Goal: Information Seeking & Learning: Learn about a topic

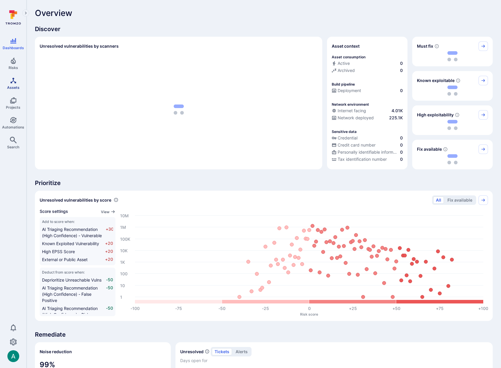
click at [13, 82] on icon "Assets" at bounding box center [13, 80] width 7 height 7
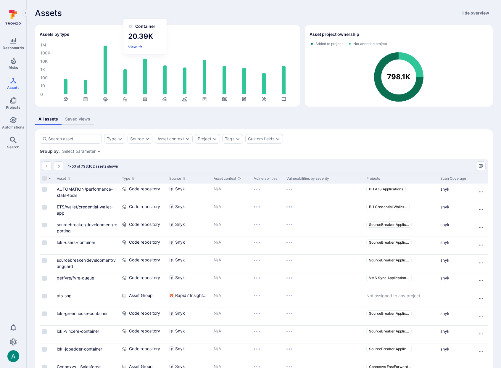
click at [136, 46] on button "View" at bounding box center [135, 47] width 14 height 4
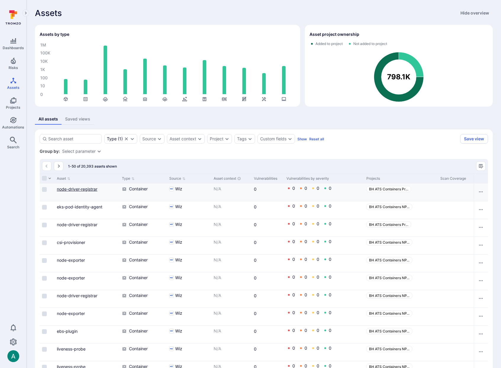
click at [95, 191] on link "node-driver-registrar" at bounding box center [77, 188] width 41 height 5
click at [78, 259] on link "node-exporter" at bounding box center [71, 259] width 28 height 5
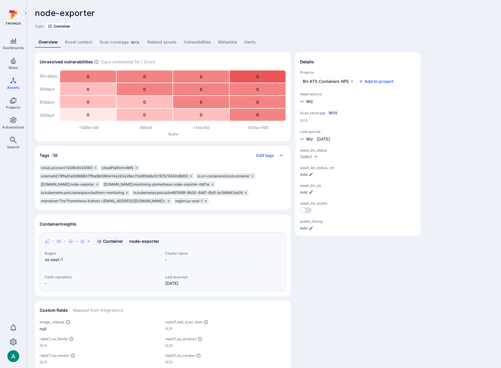
click at [215, 42] on link "Metadata" at bounding box center [227, 42] width 26 height 11
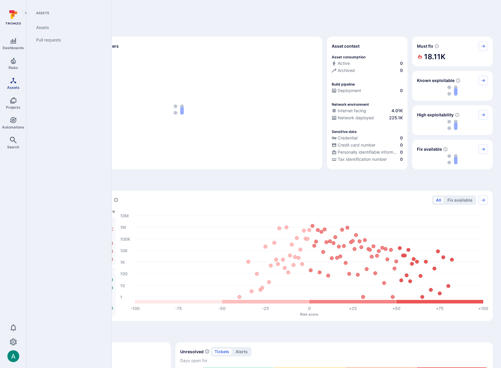
click at [12, 79] on icon "Assets" at bounding box center [13, 81] width 6 height 6
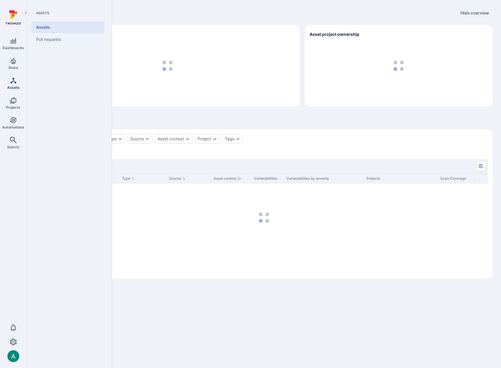
click at [12, 80] on icon "Assets" at bounding box center [13, 80] width 7 height 7
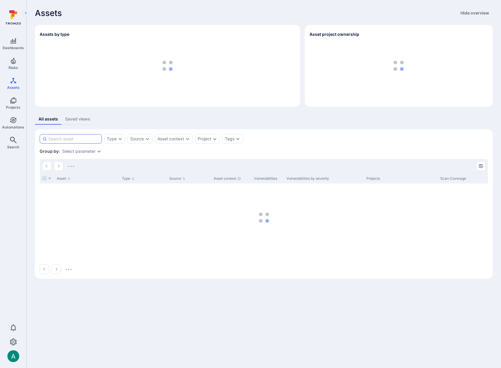
click at [79, 138] on input at bounding box center [73, 139] width 51 height 6
paste input "[URL][DOMAIN_NAME]"
click at [79, 138] on input "[URL][DOMAIN_NAME]" at bounding box center [73, 139] width 51 height 6
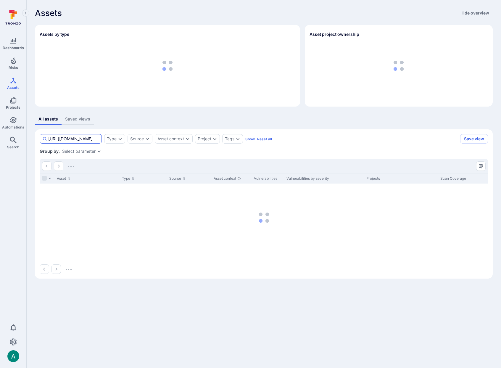
click at [79, 138] on input "[URL][DOMAIN_NAME]" at bounding box center [73, 139] width 51 height 6
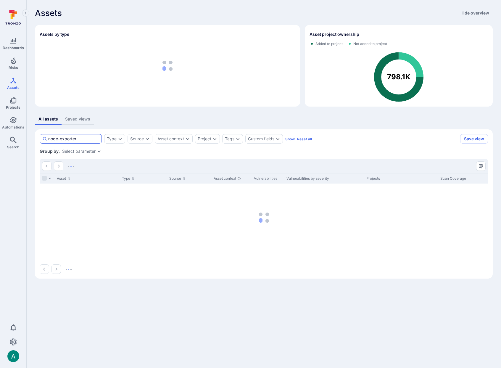
type input "node-exporter"
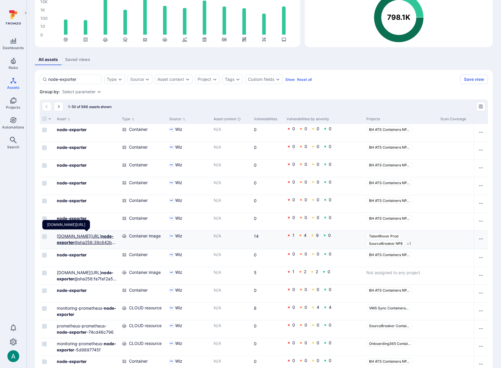
scroll to position [61, 0]
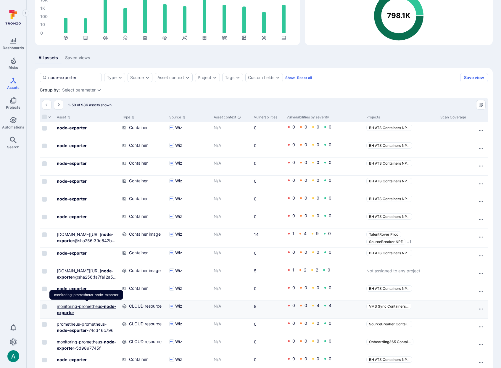
click at [88, 305] on link "monitoring-prometheus- node-exporter" at bounding box center [86, 309] width 59 height 11
